Goal: Task Accomplishment & Management: Use online tool/utility

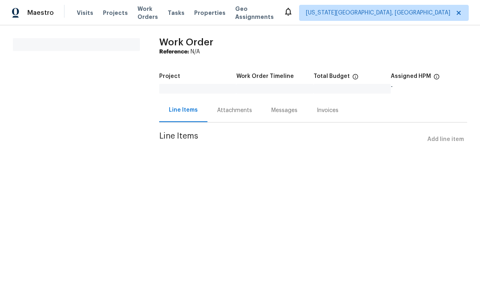
scroll to position [37, 0]
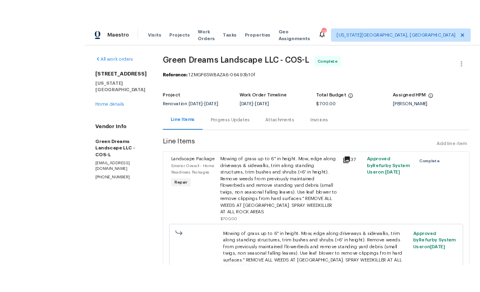
scroll to position [21, 0]
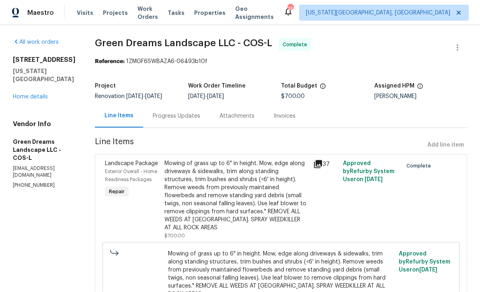
click at [162, 112] on div "Progress Updates" at bounding box center [176, 116] width 47 height 8
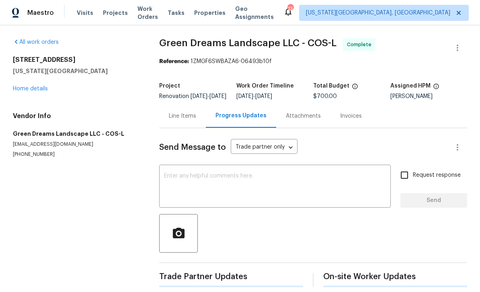
scroll to position [12, 0]
click at [45, 86] on link "Home details" at bounding box center [30, 89] width 35 height 6
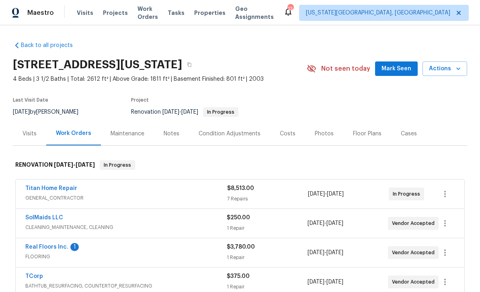
click at [172, 132] on div "Notes" at bounding box center [172, 134] width 16 height 8
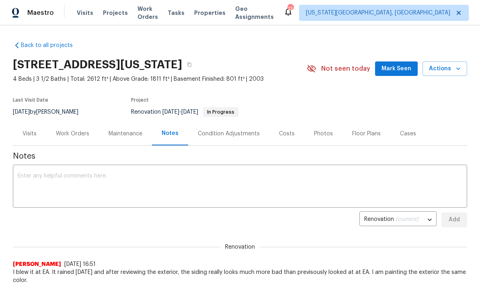
click at [196, 193] on textarea at bounding box center [240, 187] width 445 height 28
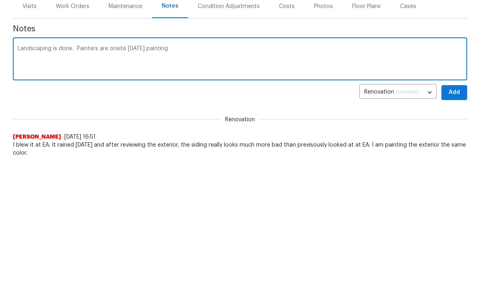
type textarea "Landscaping is done. Painters are onsite today painting"
click at [462, 213] on button "Add" at bounding box center [455, 220] width 26 height 15
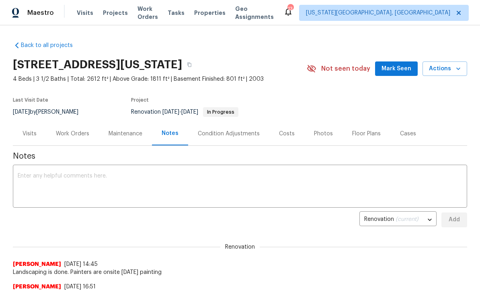
click at [466, 71] on button "Actions" at bounding box center [445, 69] width 45 height 15
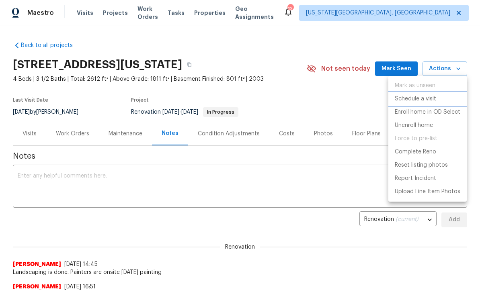
click at [414, 101] on p "Schedule a visit" at bounding box center [415, 99] width 41 height 8
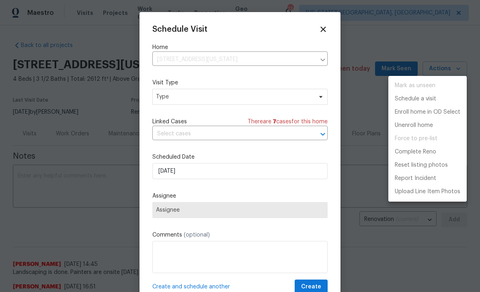
click at [204, 95] on div at bounding box center [240, 146] width 480 height 292
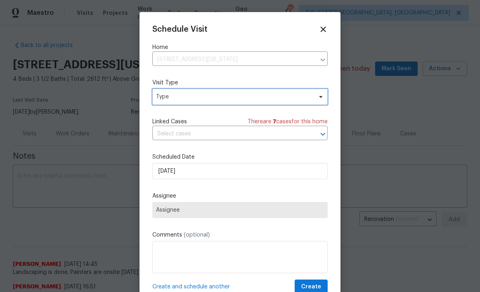
click at [285, 92] on span "Type" at bounding box center [239, 97] width 175 height 16
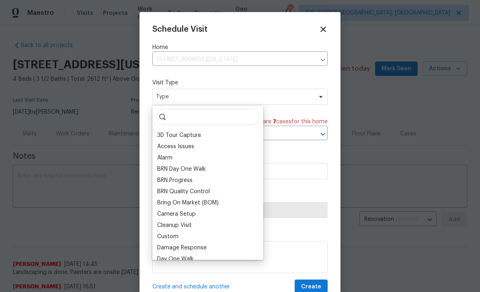
click at [173, 210] on div "Camera Setup" at bounding box center [208, 214] width 106 height 11
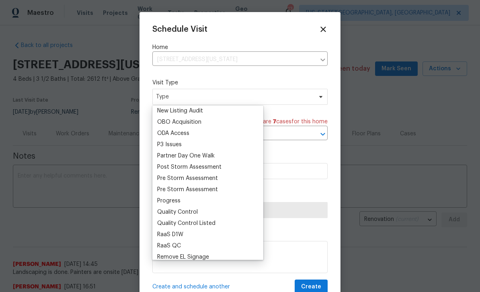
scroll to position [442, 0]
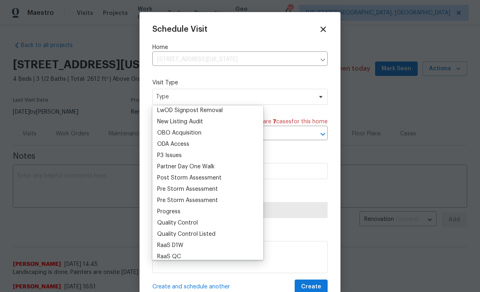
click at [176, 211] on div "Progress" at bounding box center [168, 212] width 23 height 8
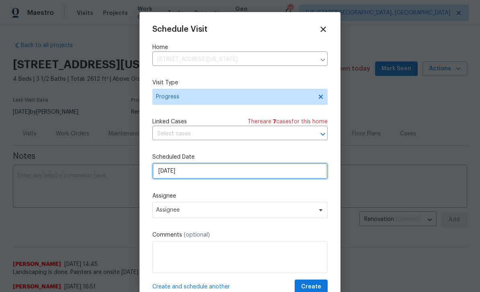
click at [203, 176] on input "[DATE]" at bounding box center [239, 171] width 175 height 16
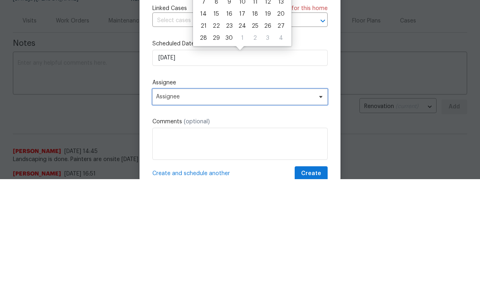
click at [246, 207] on span "Assignee" at bounding box center [235, 210] width 158 height 6
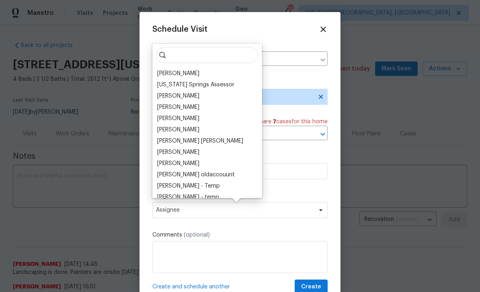
click at [185, 75] on div "[PERSON_NAME]" at bounding box center [178, 74] width 42 height 8
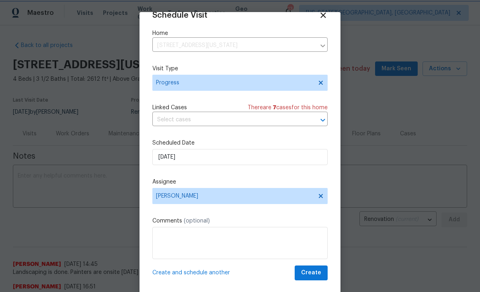
scroll to position [16, 0]
click at [322, 271] on button "Create" at bounding box center [311, 273] width 33 height 15
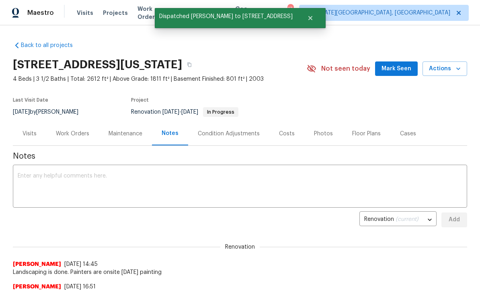
click at [463, 75] on button "Actions" at bounding box center [445, 69] width 45 height 15
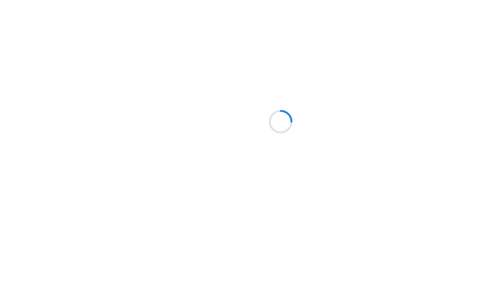
scroll to position [42, 0]
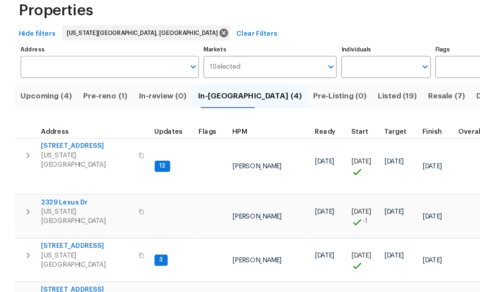
click at [65, 163] on span "[STREET_ADDRESS]" at bounding box center [74, 167] width 78 height 8
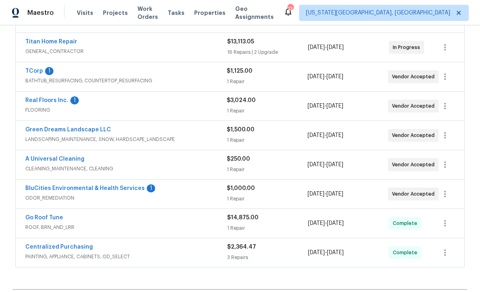
scroll to position [181, 0]
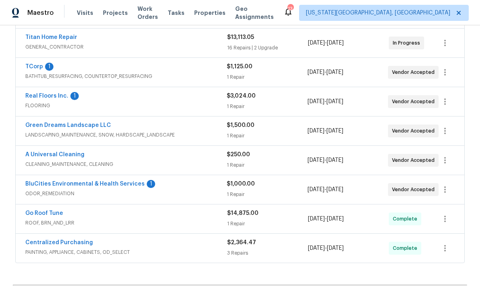
click at [113, 185] on link "BluCities Environmental & Health Services" at bounding box center [84, 184] width 119 height 6
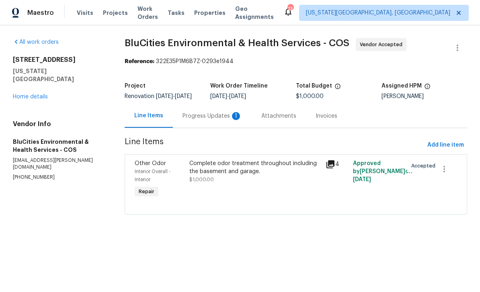
click at [218, 120] on div "Progress Updates 1" at bounding box center [213, 116] width 60 height 8
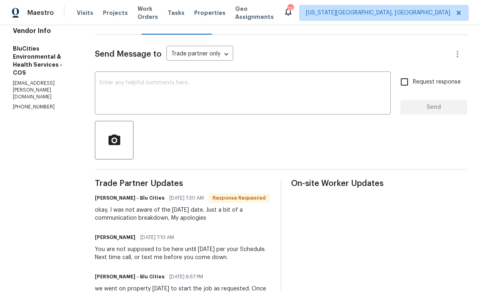
scroll to position [100, 0]
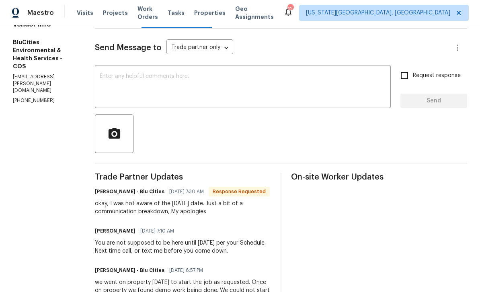
click at [200, 88] on textarea at bounding box center [243, 88] width 286 height 28
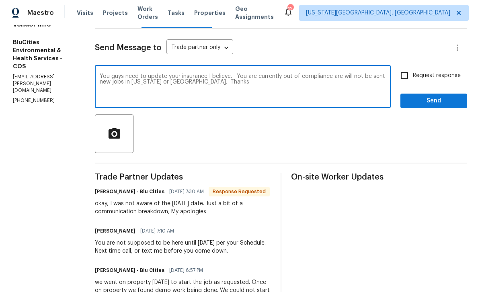
click at [104, 74] on textarea "You guys need to update your insurance I believe. You are currently out of comp…" at bounding box center [243, 88] width 286 height 28
click at [260, 76] on textarea "FYI. You guys need to update your insurance I believe. You are currently out of…" at bounding box center [243, 88] width 286 height 28
click at [302, 77] on textarea "FYI. You guys need to update your insurance I believe. Your company are current…" at bounding box center [243, 88] width 286 height 28
click at [373, 80] on textarea "FYI. You guys need to update your insurance I believe. Your company is currentl…" at bounding box center [243, 88] width 286 height 28
click at [371, 76] on textarea "FYI. You guys need to update your insurance I believe. Your company is currentl…" at bounding box center [243, 88] width 286 height 28
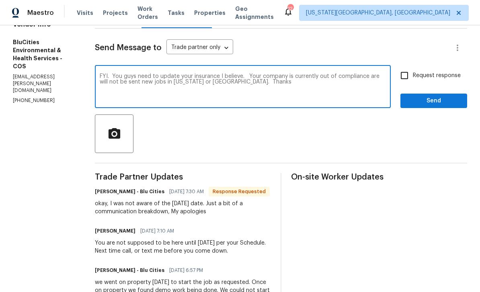
click at [380, 77] on textarea "FYI. You guys need to update your insurance I believe. Your company is currentl…" at bounding box center [243, 88] width 286 height 28
click at [211, 82] on textarea "FYI. You guys need to update your insurance I believe. Your company is currentl…" at bounding box center [243, 88] width 286 height 28
click at [224, 82] on textarea "FYI. You guys need to update your insurance I believe. Your company is currentl…" at bounding box center [243, 88] width 286 height 28
click at [217, 82] on textarea "FYI. You guys need to update your insurance I believe. Your company is currentl…" at bounding box center [243, 88] width 286 height 28
type textarea "FYI. You guys need to update your insurance I believe. Your company is currentl…"
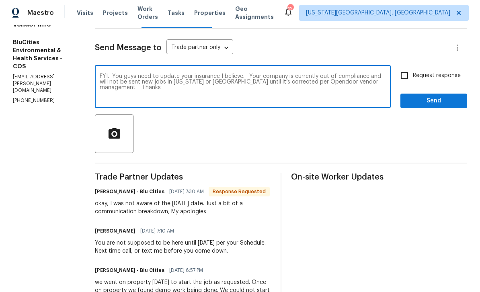
click at [413, 72] on input "Request response" at bounding box center [404, 75] width 17 height 17
checkbox input "true"
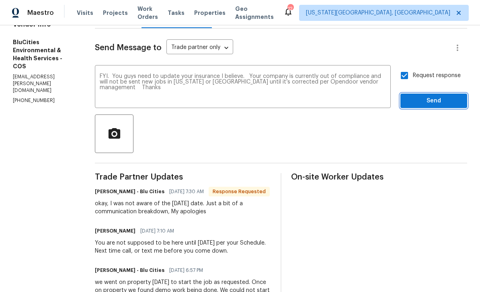
click at [442, 102] on span "Send" at bounding box center [434, 101] width 54 height 10
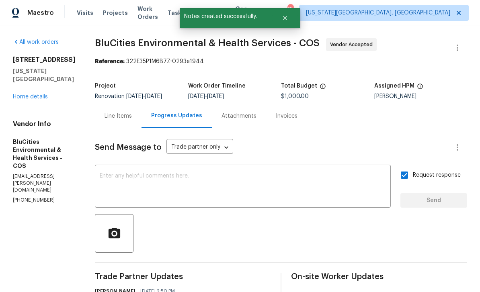
click at [112, 116] on div "Line Items" at bounding box center [118, 116] width 27 height 8
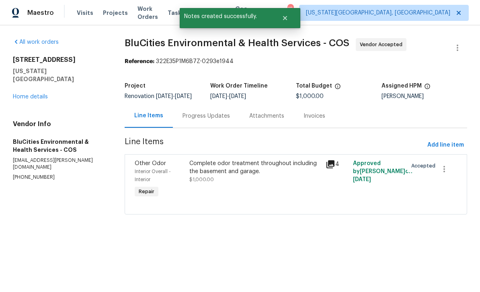
click at [43, 94] on link "Home details" at bounding box center [30, 97] width 35 height 6
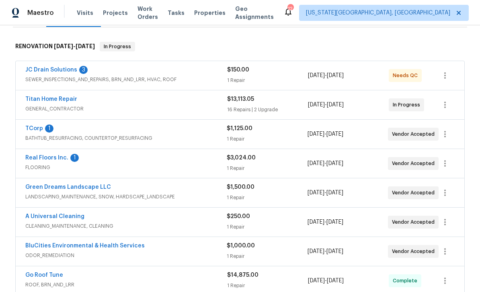
scroll to position [118, 0]
click at [183, 74] on div "JC Drain Solutions 3" at bounding box center [126, 71] width 202 height 10
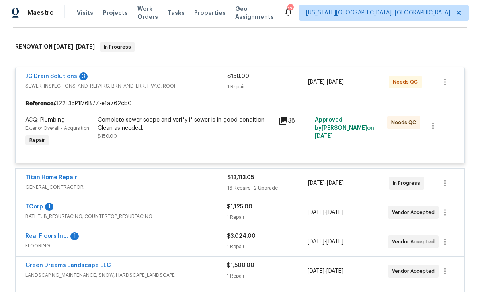
click at [67, 78] on link "JC Drain Solutions" at bounding box center [51, 77] width 52 height 6
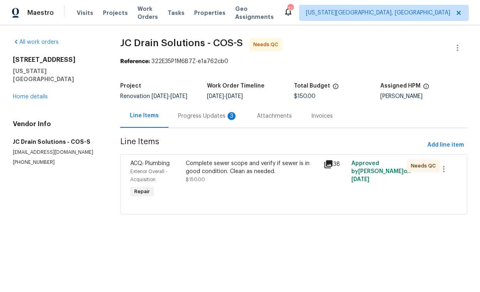
click at [216, 120] on div "Progress Updates 3" at bounding box center [208, 116] width 60 height 8
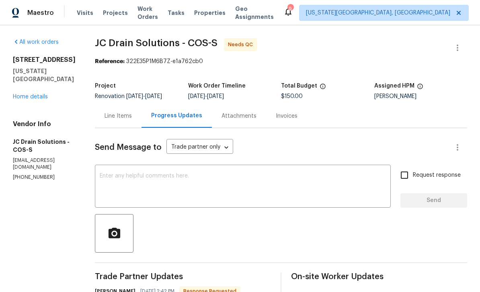
click at [132, 112] on div "Line Items" at bounding box center [118, 116] width 27 height 8
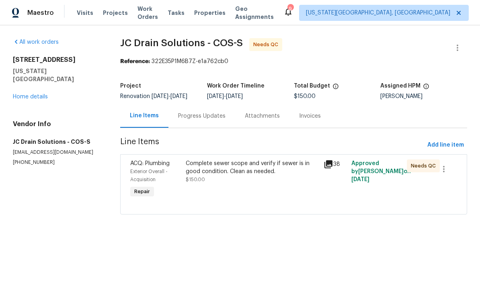
click at [232, 176] on div "Complete sewer scope and verify if sewer is in good condition. Clean as needed." at bounding box center [253, 168] width 134 height 16
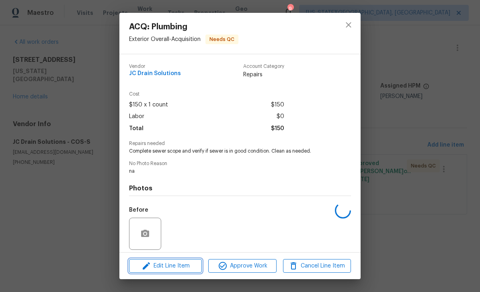
click at [185, 263] on span "Edit Line Item" at bounding box center [166, 266] width 68 height 10
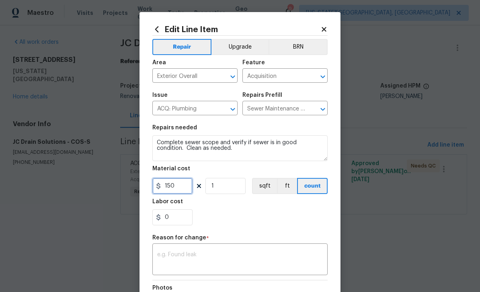
click at [183, 186] on input "150" at bounding box center [172, 186] width 40 height 16
type input "490"
click at [197, 254] on textarea at bounding box center [240, 260] width 166 height 17
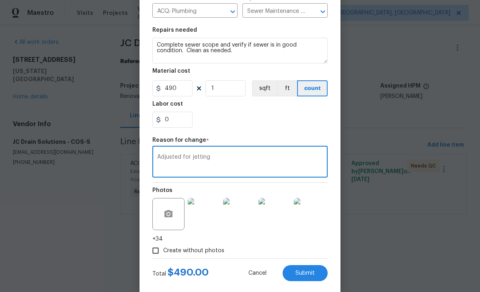
scroll to position [97, 0]
type textarea "Adjusted for jetting"
click at [317, 276] on button "Submit" at bounding box center [305, 274] width 45 height 16
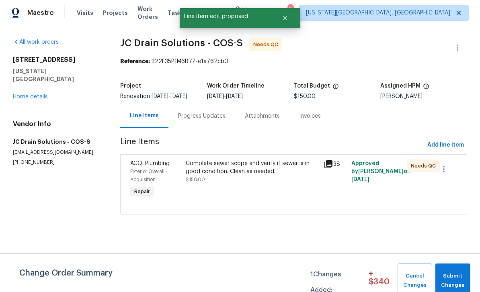
scroll to position [0, 0]
click at [454, 281] on span "Submit Changes" at bounding box center [453, 281] width 27 height 19
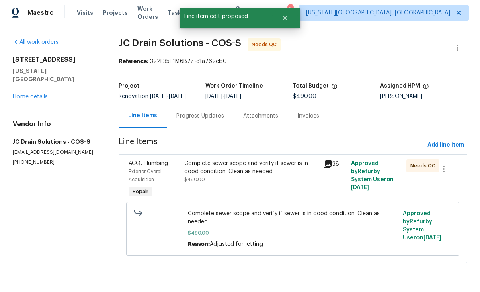
click at [257, 176] on div "Complete sewer scope and verify if sewer is in good condition. Clean as needed." at bounding box center [251, 168] width 134 height 16
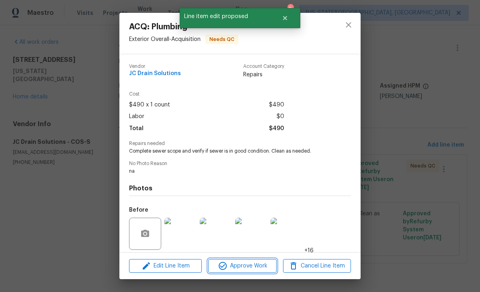
click at [244, 263] on span "Approve Work" at bounding box center [242, 266] width 63 height 10
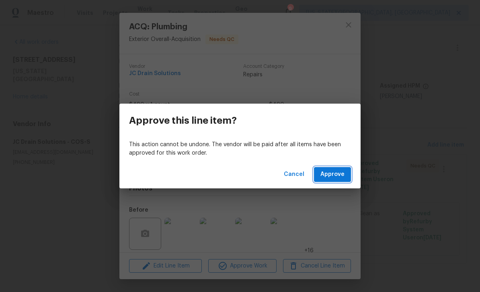
click at [336, 173] on span "Approve" at bounding box center [333, 175] width 24 height 10
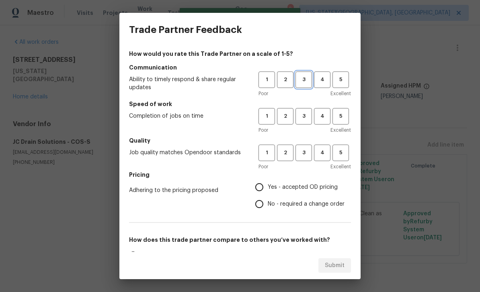
click at [303, 87] on button "3" at bounding box center [304, 80] width 16 height 16
click at [308, 121] on button "3" at bounding box center [304, 116] width 16 height 16
click at [308, 159] on button "3" at bounding box center [304, 153] width 16 height 16
click at [261, 183] on input "Yes - accepted OD pricing" at bounding box center [259, 187] width 17 height 17
radio input "true"
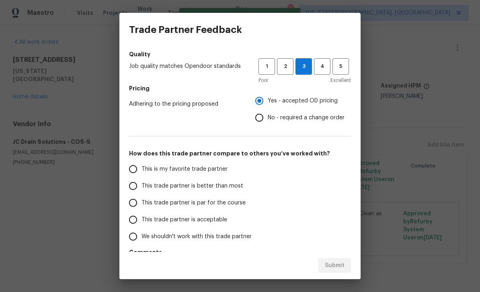
scroll to position [88, 0]
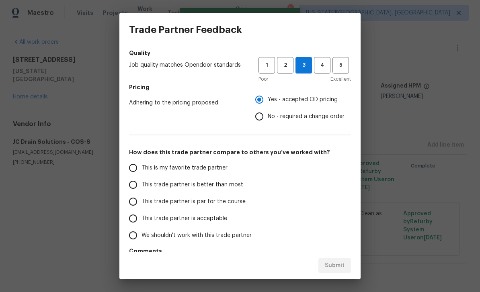
click at [152, 202] on span "This trade partner is par for the course" at bounding box center [194, 202] width 104 height 8
click at [142, 202] on input "This trade partner is par for the course" at bounding box center [133, 201] width 17 height 17
click at [336, 269] on span "Submit" at bounding box center [335, 266] width 20 height 10
radio input "true"
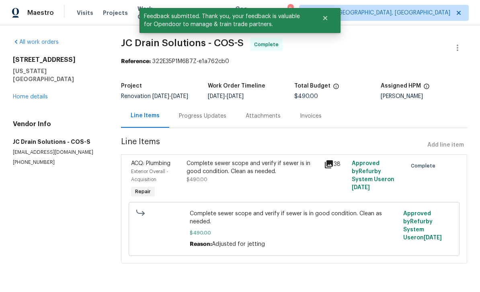
click at [27, 94] on link "Home details" at bounding box center [30, 97] width 35 height 6
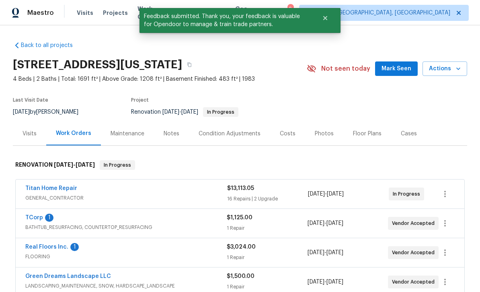
click at [170, 135] on div "Notes" at bounding box center [172, 134] width 16 height 8
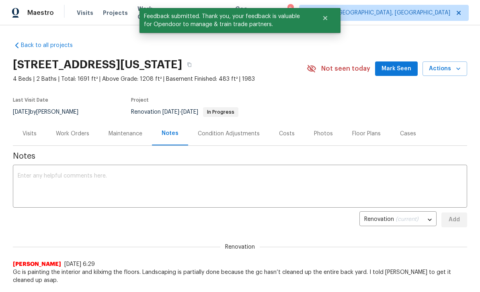
click at [136, 193] on textarea at bounding box center [240, 187] width 445 height 28
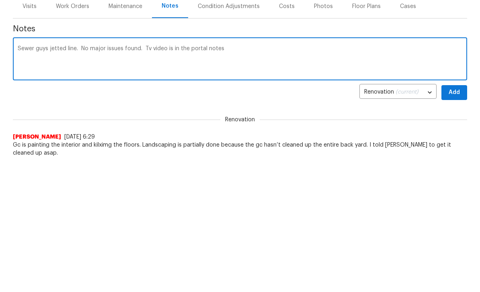
type textarea "Sewer guys jetted line. No major issues found. Tv video is in the portal notes"
click at [450, 215] on span "Add" at bounding box center [454, 220] width 13 height 10
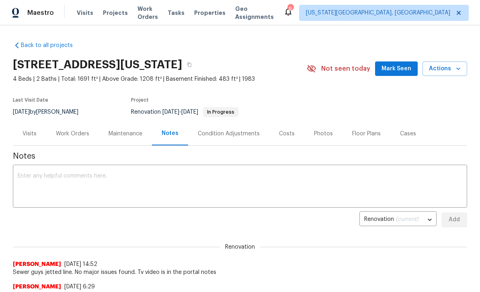
click at [397, 70] on span "Mark Seen" at bounding box center [397, 69] width 30 height 10
click at [215, 13] on span "Properties" at bounding box center [209, 13] width 31 height 8
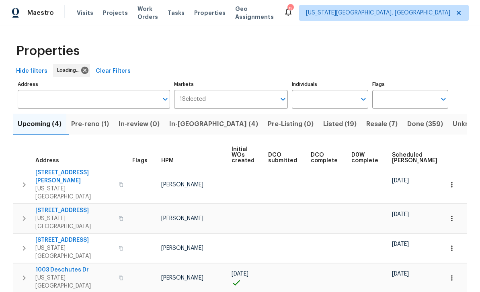
click at [185, 14] on span "Tasks" at bounding box center [176, 13] width 17 height 6
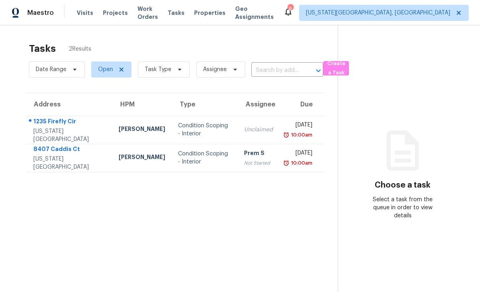
click at [158, 12] on span "Work Orders" at bounding box center [148, 13] width 21 height 16
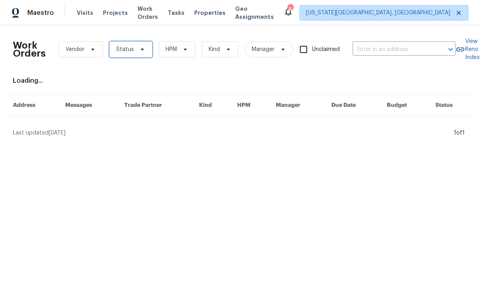
click at [144, 54] on span "Status" at bounding box center [130, 49] width 43 height 16
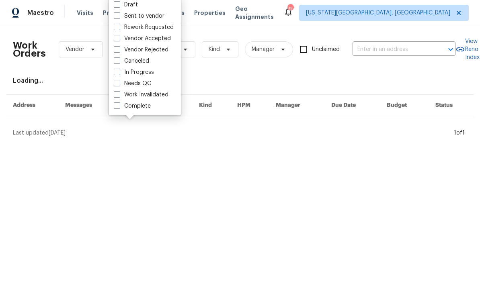
click at [121, 85] on label "Needs QC" at bounding box center [132, 84] width 37 height 8
click at [119, 85] on input "Needs QC" at bounding box center [116, 82] width 5 height 5
checkbox input "true"
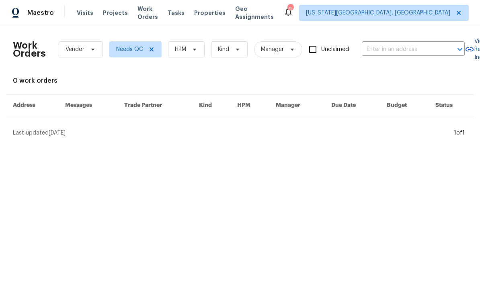
click at [185, 16] on div "Tasks" at bounding box center [176, 13] width 17 height 8
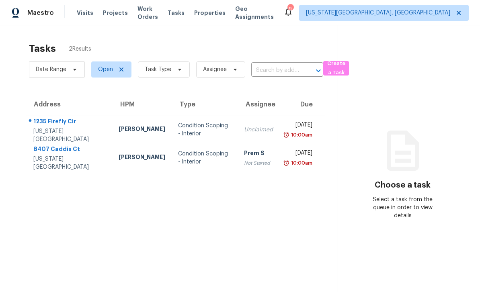
click at [153, 16] on span "Work Orders" at bounding box center [148, 13] width 21 height 16
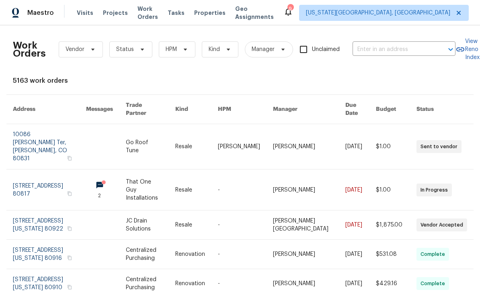
click at [217, 12] on span "Properties" at bounding box center [209, 13] width 31 height 8
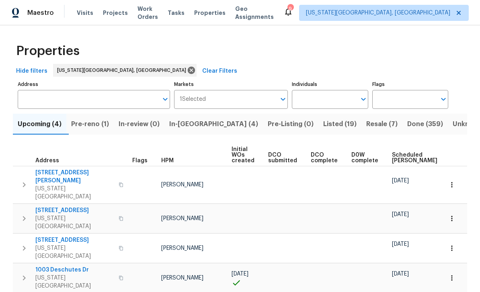
click at [101, 125] on span "Pre-reno (1)" at bounding box center [90, 124] width 38 height 11
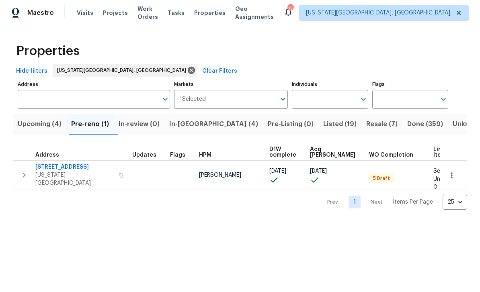
click at [78, 170] on span "[STREET_ADDRESS]" at bounding box center [74, 167] width 78 height 8
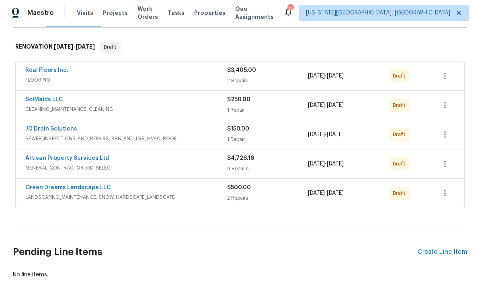
scroll to position [119, 0]
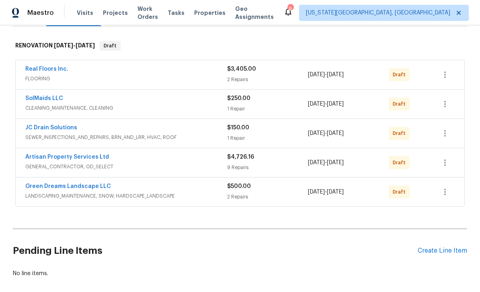
click at [82, 159] on link "Artisan Property Services Ltd" at bounding box center [67, 157] width 84 height 6
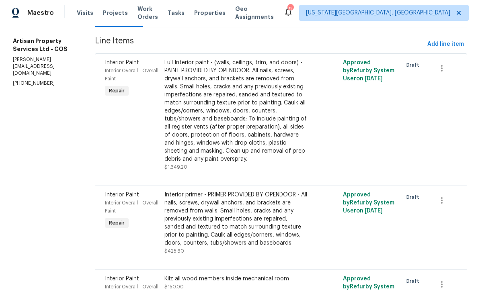
scroll to position [103, 0]
